Goal: Navigation & Orientation: Find specific page/section

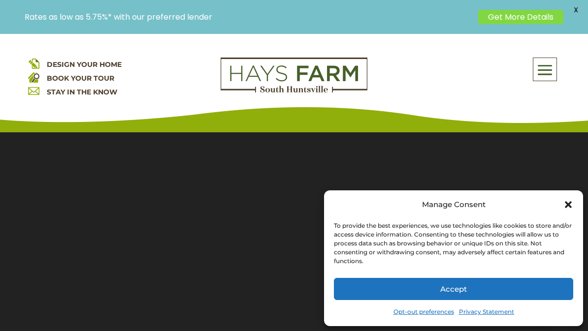
click at [572, 210] on div "Close dialog" at bounding box center [568, 205] width 10 height 10
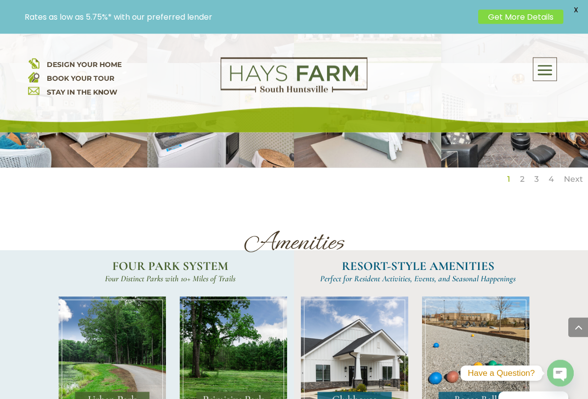
scroll to position [1644, 0]
click at [98, 331] on img at bounding box center [112, 351] width 107 height 111
click at [92, 305] on img at bounding box center [112, 351] width 107 height 111
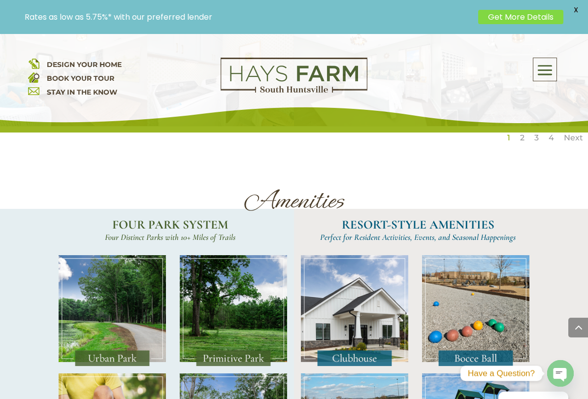
scroll to position [1685, 0]
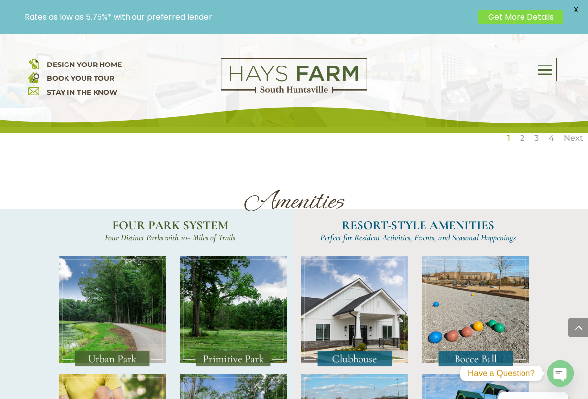
click at [153, 232] on span "Four Distinct Parks with 10+ Miles of Trails" at bounding box center [170, 237] width 130 height 10
click at [363, 219] on h2 "RESORT-STYLE AMENITIES" at bounding box center [418, 227] width 222 height 17
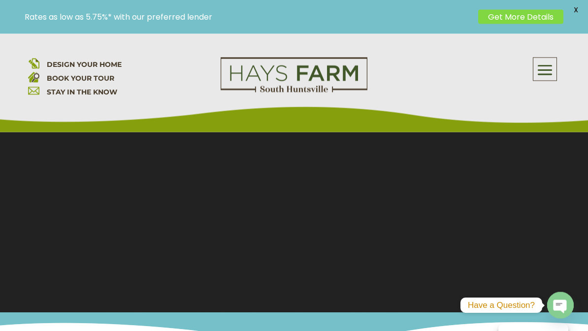
scroll to position [0, 0]
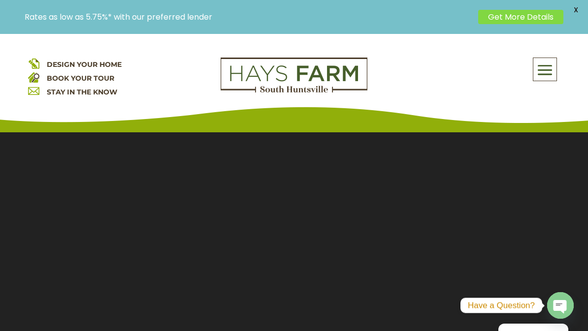
click at [549, 77] on span at bounding box center [544, 70] width 23 height 23
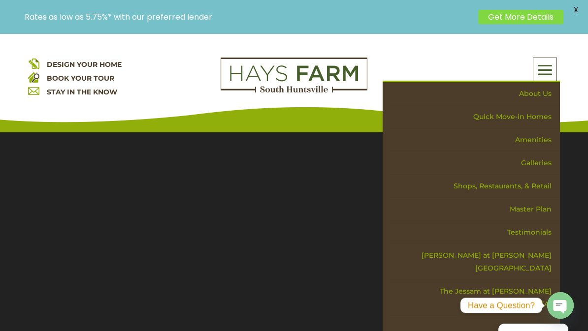
click at [522, 120] on link "Quick Move-in Homes" at bounding box center [474, 116] width 170 height 23
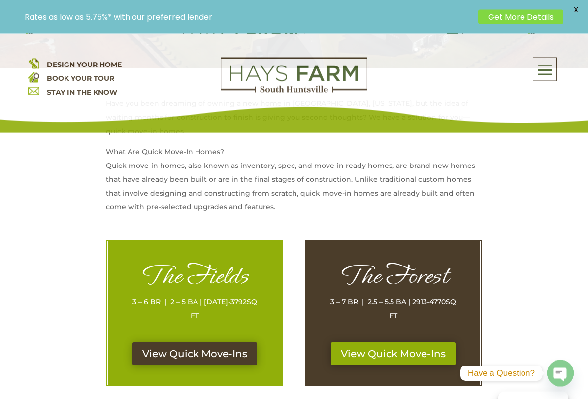
scroll to position [382, 0]
click at [157, 331] on link "View Quick Move-Ins" at bounding box center [194, 353] width 125 height 23
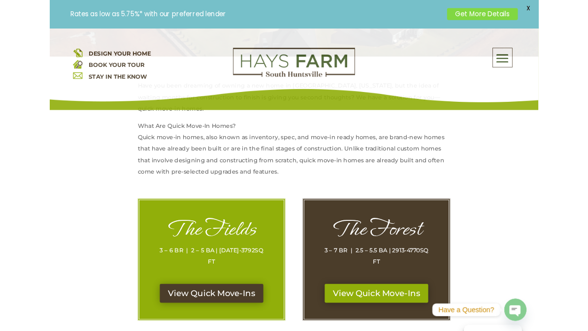
scroll to position [410, 0]
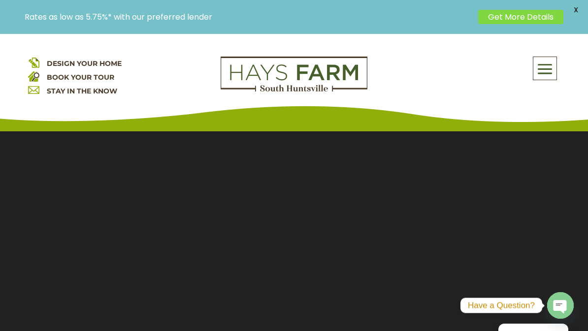
click at [546, 71] on span at bounding box center [544, 69] width 23 height 23
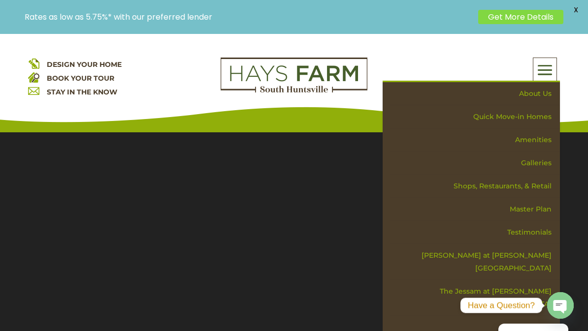
click at [536, 185] on link "Shops, Restaurants, & Retail" at bounding box center [474, 186] width 170 height 23
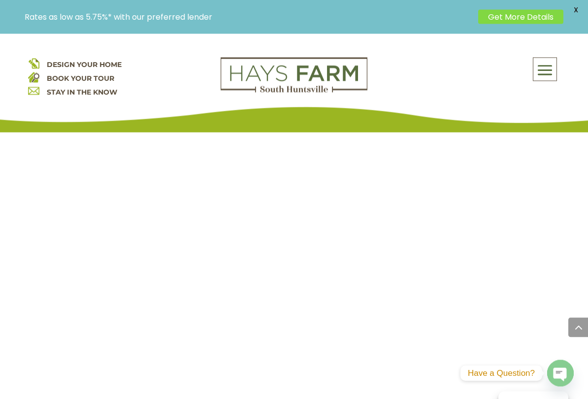
scroll to position [1943, 0]
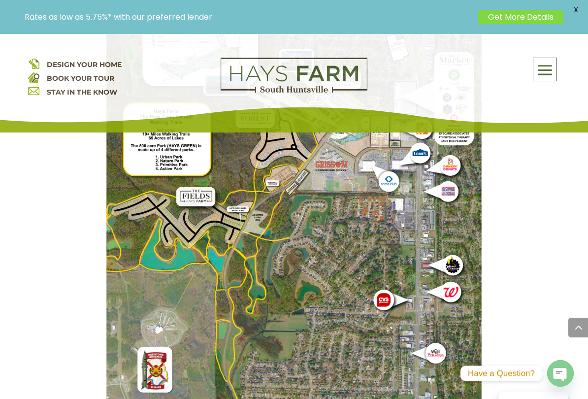
click at [173, 173] on img at bounding box center [294, 244] width 376 height 502
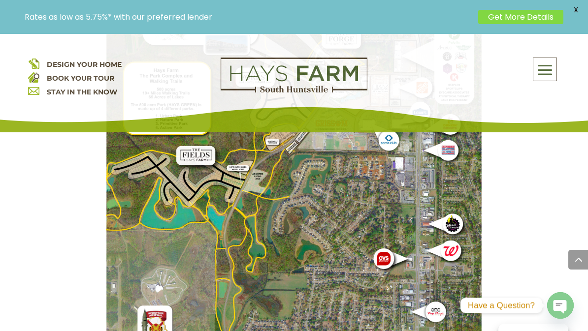
scroll to position [1983, 0]
